Goal: Task Accomplishment & Management: Use online tool/utility

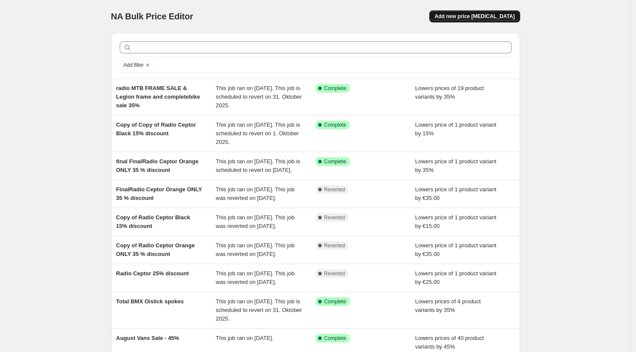
click at [466, 15] on span "Add new price [MEDICAL_DATA]" at bounding box center [475, 16] width 80 height 7
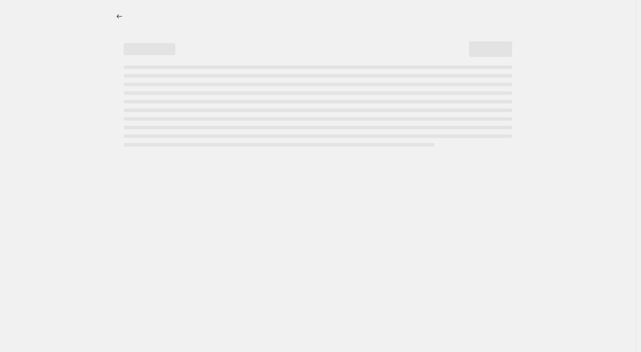
select select "percentage"
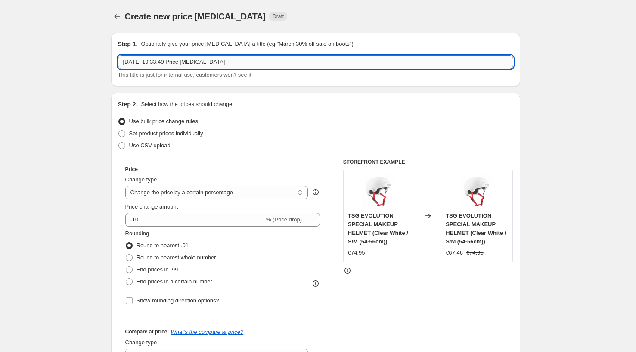
click at [165, 62] on input "[DATE] 19:33:49 Price [MEDICAL_DATA]" at bounding box center [315, 62] width 395 height 14
drag, startPoint x: 229, startPoint y: 62, endPoint x: 42, endPoint y: 41, distance: 188.5
type input "Network Frame Sale"
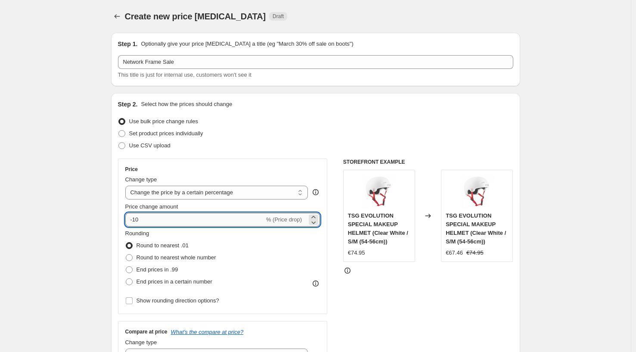
click at [146, 219] on input "-10" at bounding box center [194, 220] width 139 height 14
drag, startPoint x: 145, startPoint y: 221, endPoint x: 136, endPoint y: 219, distance: 9.2
click at [136, 219] on input "-10" at bounding box center [194, 220] width 139 height 14
type input "-40"
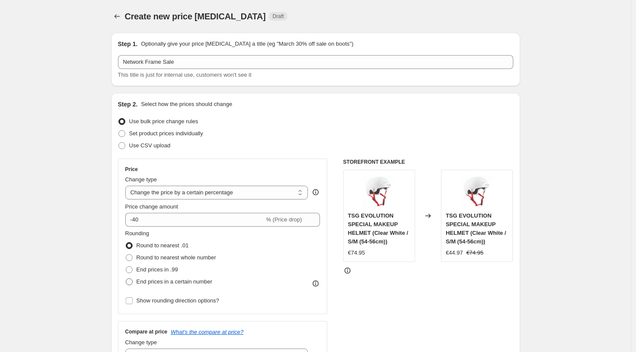
click at [133, 282] on span at bounding box center [129, 281] width 7 height 7
click at [126, 279] on input "End prices in a certain number" at bounding box center [126, 278] width 0 height 0
radio input "true"
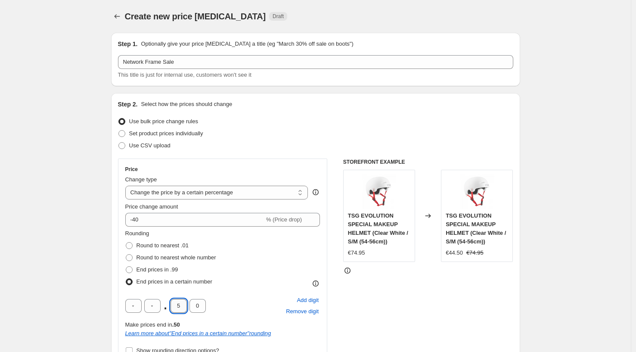
drag, startPoint x: 183, startPoint y: 307, endPoint x: 178, endPoint y: 307, distance: 4.8
click at [178, 306] on input "5" at bounding box center [179, 306] width 16 height 14
type input "9"
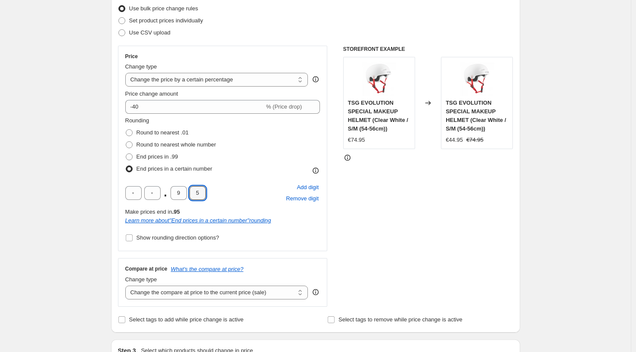
scroll to position [136, 0]
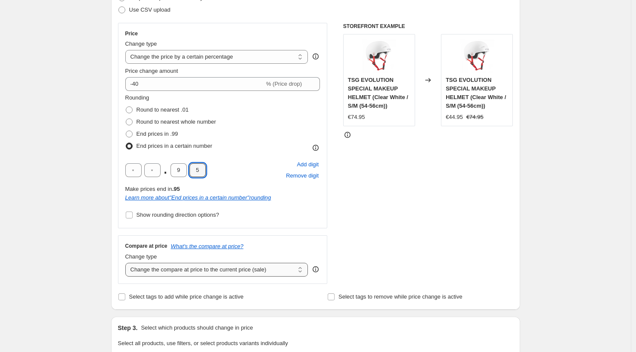
type input "5"
click at [161, 264] on select "Change the compare at price to the current price (sale) Change the compare at p…" at bounding box center [216, 270] width 183 height 14
select select "no_change"
click at [127, 263] on select "Change the compare at price to the current price (sale) Change the compare at p…" at bounding box center [216, 270] width 183 height 14
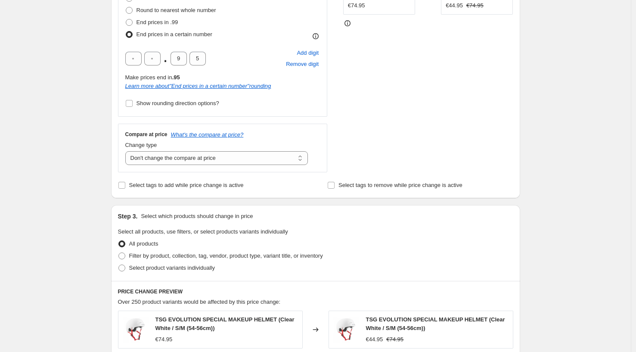
scroll to position [256, 0]
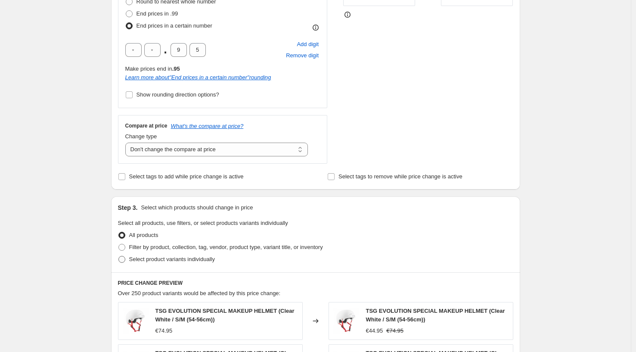
click at [125, 258] on span at bounding box center [121, 259] width 7 height 7
click at [119, 256] on input "Select product variants individually" at bounding box center [118, 256] width 0 height 0
radio input "true"
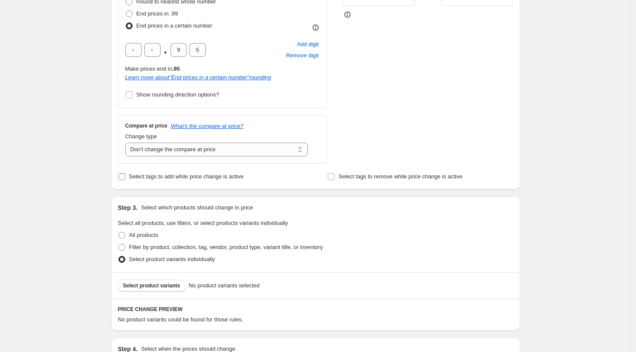
click at [126, 176] on span at bounding box center [122, 177] width 8 height 8
click at [125, 176] on input "Select tags to add while price change is active" at bounding box center [121, 176] width 7 height 7
checkbox input "true"
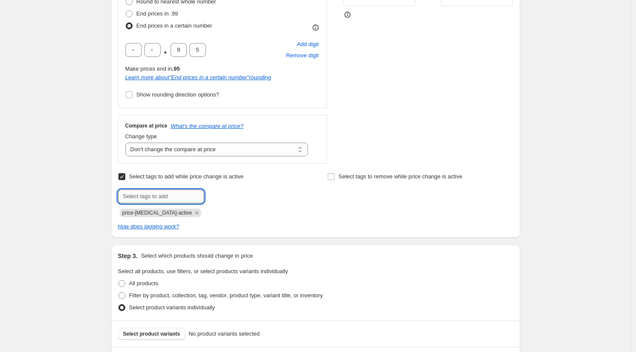
click at [146, 199] on input "text" at bounding box center [161, 197] width 86 height 14
type input "Sale"
click at [332, 179] on input "Select tags to remove while price change is active" at bounding box center [331, 176] width 7 height 7
drag, startPoint x: 333, startPoint y: 178, endPoint x: 331, endPoint y: 183, distance: 5.8
click at [333, 178] on input "Select tags to remove while price change is active" at bounding box center [331, 176] width 7 height 7
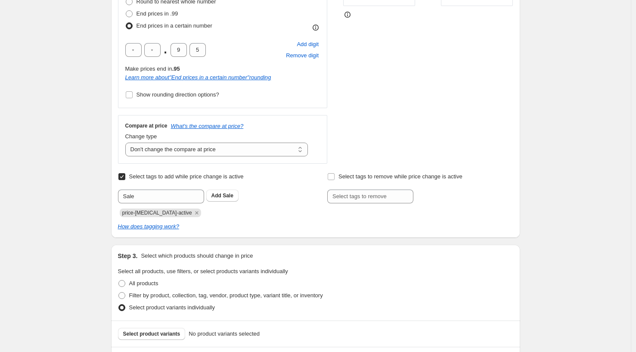
checkbox input "false"
click at [226, 197] on span "Sale" at bounding box center [228, 196] width 11 height 6
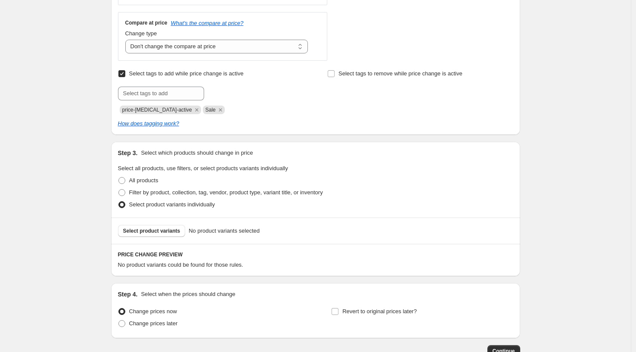
scroll to position [365, 0]
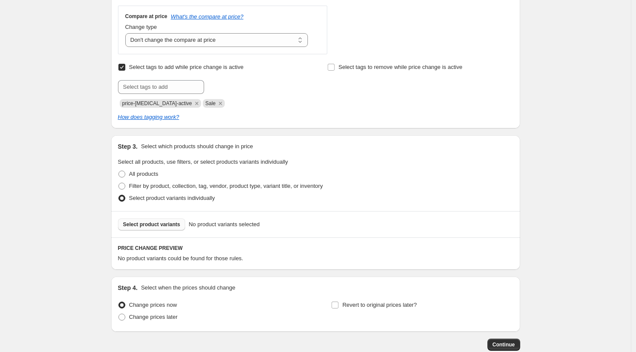
click at [168, 224] on span "Select product variants" at bounding box center [151, 224] width 57 height 7
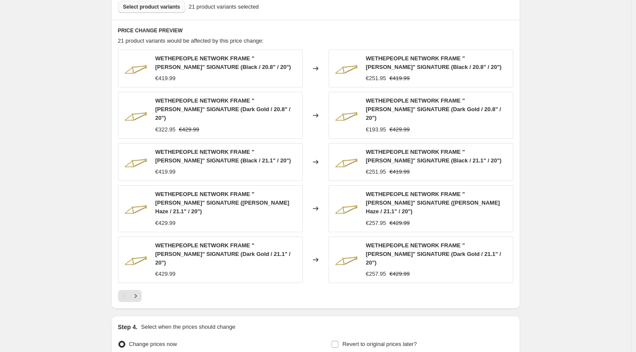
scroll to position [647, 0]
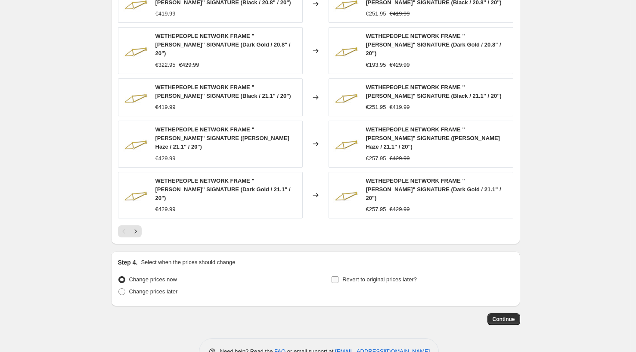
click at [336, 276] on input "Revert to original prices later?" at bounding box center [335, 279] width 7 height 7
checkbox input "true"
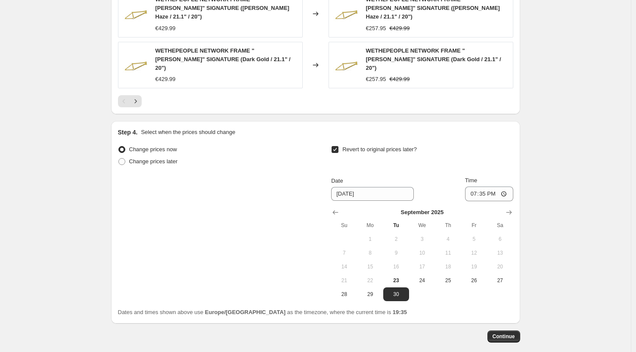
scroll to position [795, 0]
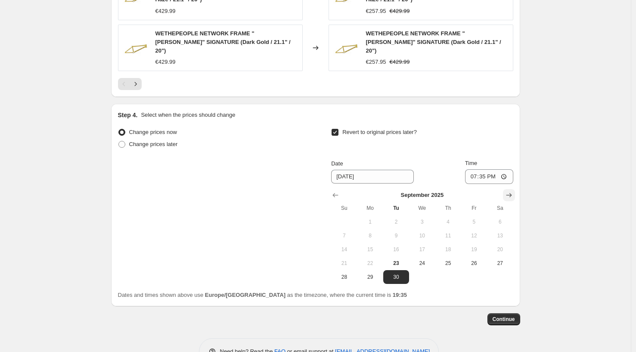
click at [512, 191] on icon "Show next month, October 2025" at bounding box center [509, 195] width 9 height 9
click at [509, 191] on icon "Show next month, November 2025" at bounding box center [509, 195] width 9 height 9
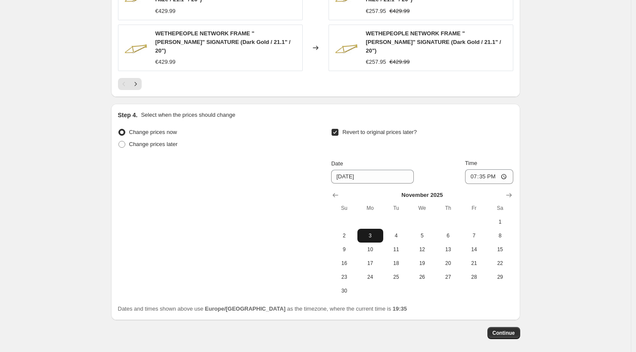
click at [370, 232] on span "3" at bounding box center [370, 235] width 19 height 7
type input "[DATE]"
click at [501, 329] on span "Continue" at bounding box center [504, 332] width 22 height 7
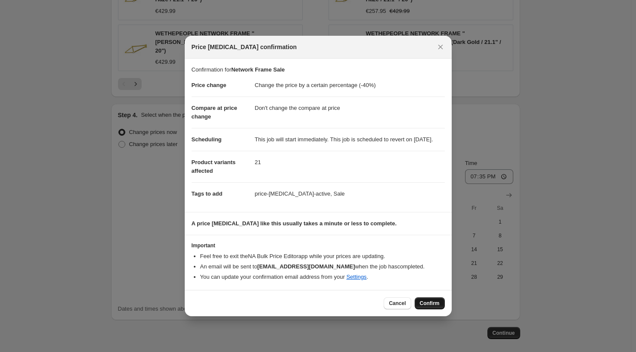
click at [424, 305] on span "Confirm" at bounding box center [430, 303] width 20 height 7
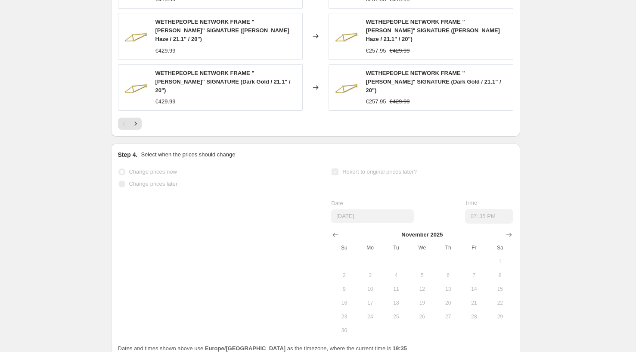
scroll to position [817, 0]
